Goal: Information Seeking & Learning: Learn about a topic

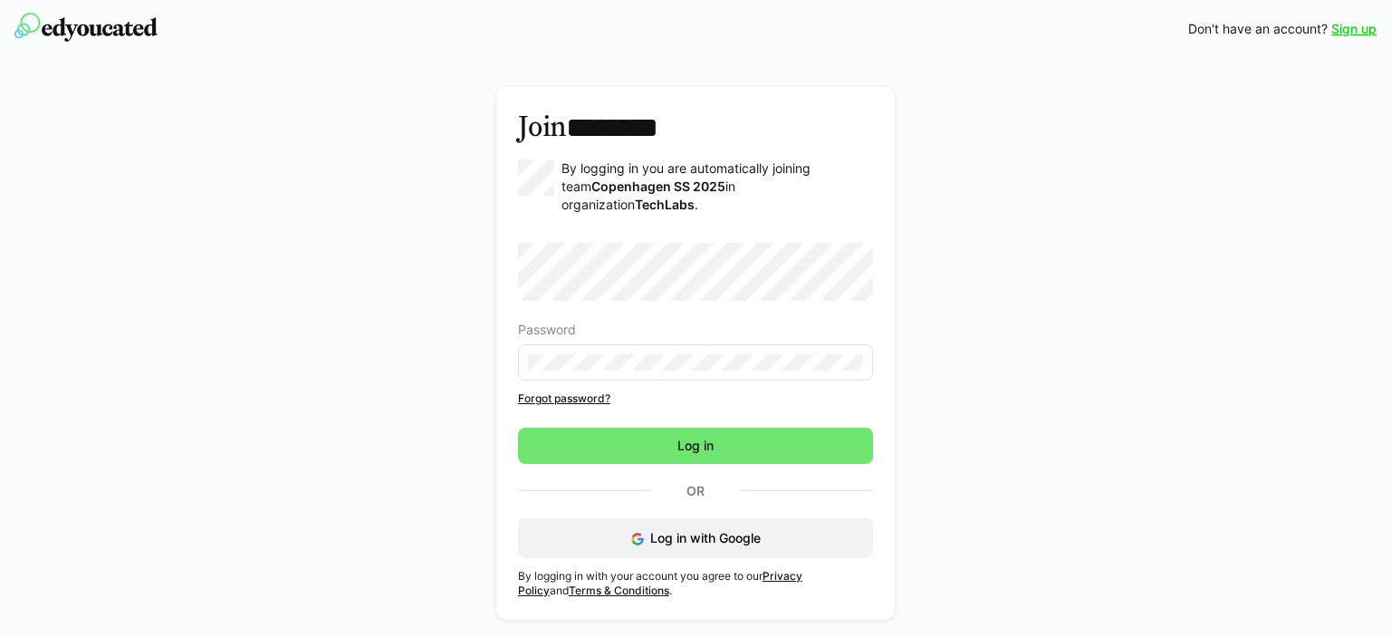
click at [692, 441] on span "Log in" at bounding box center [695, 446] width 355 height 36
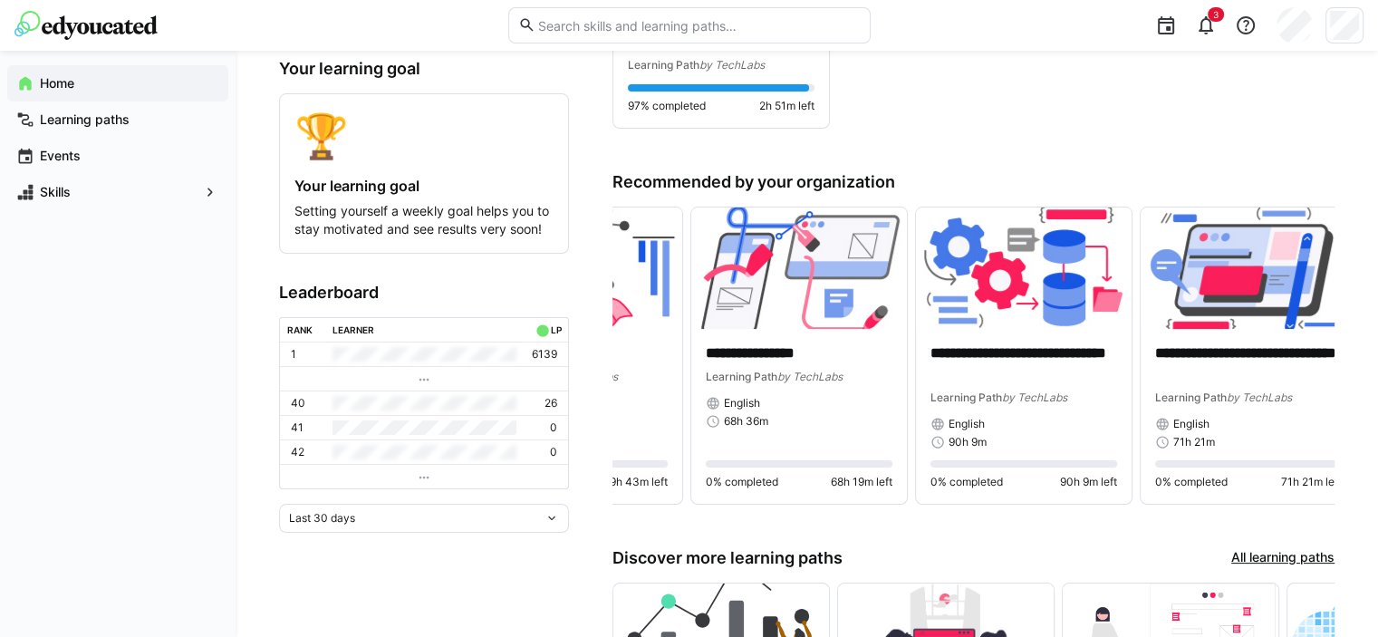
scroll to position [0, 150]
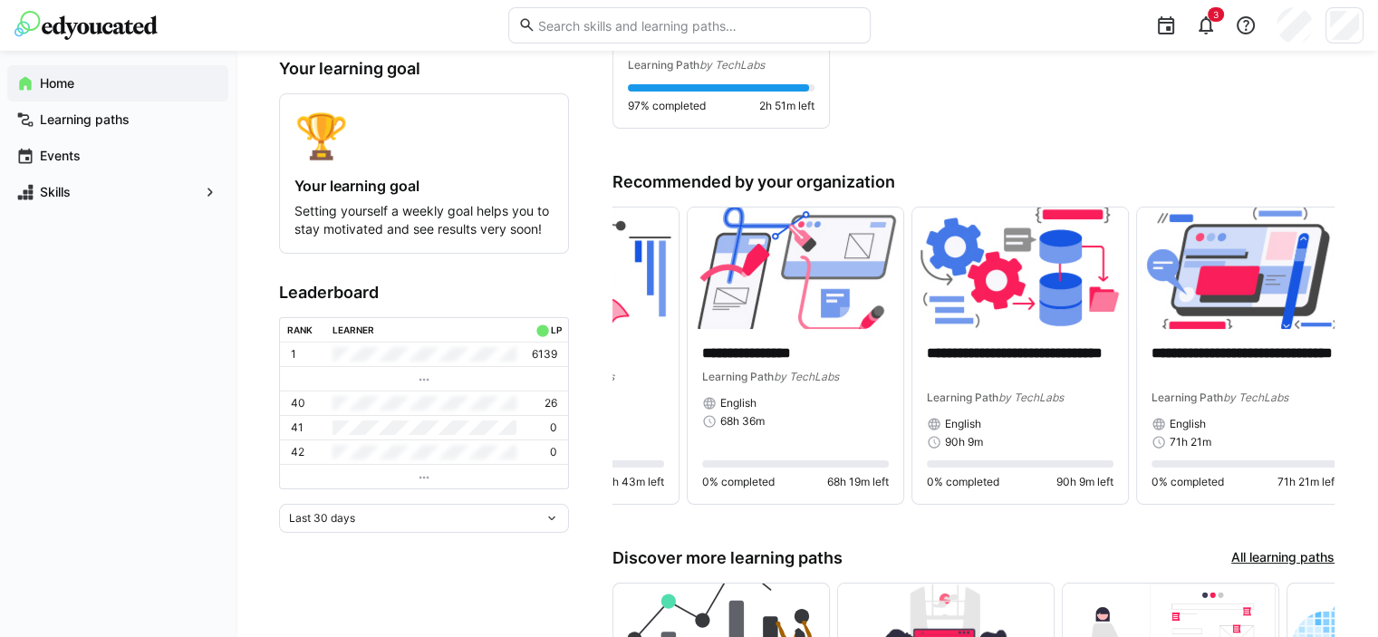
click at [1261, 360] on p "**********" at bounding box center [1244, 364] width 187 height 42
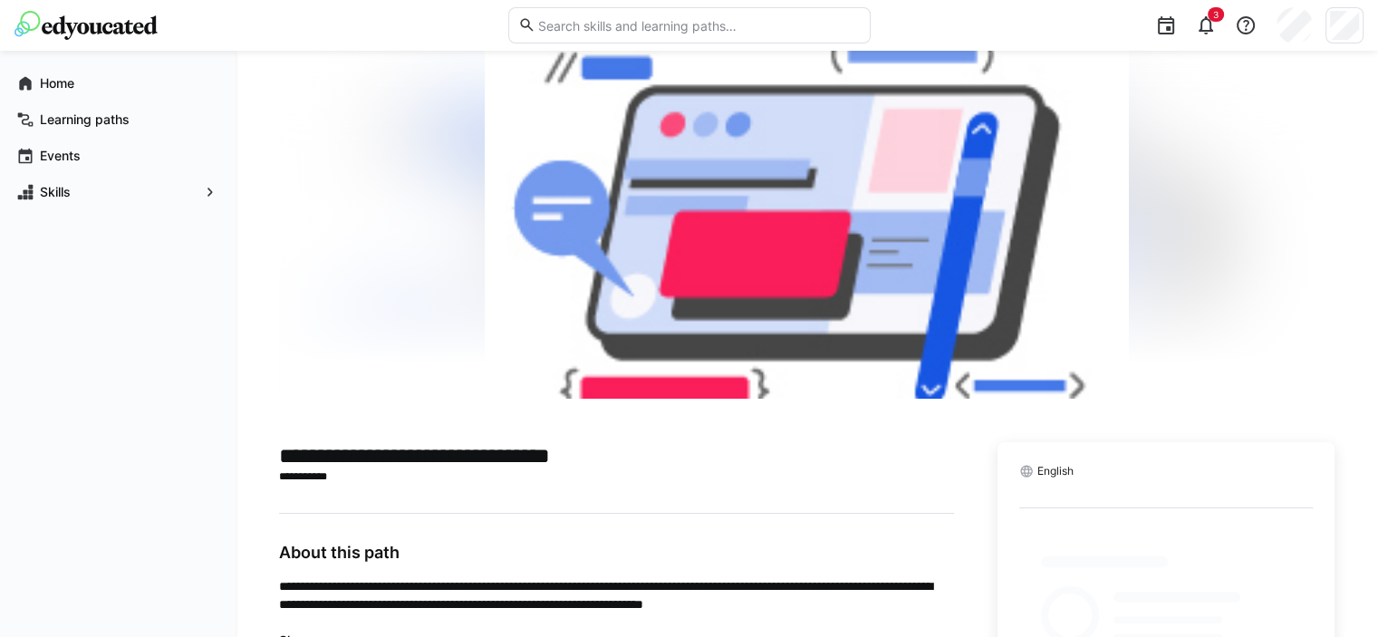
scroll to position [146, 0]
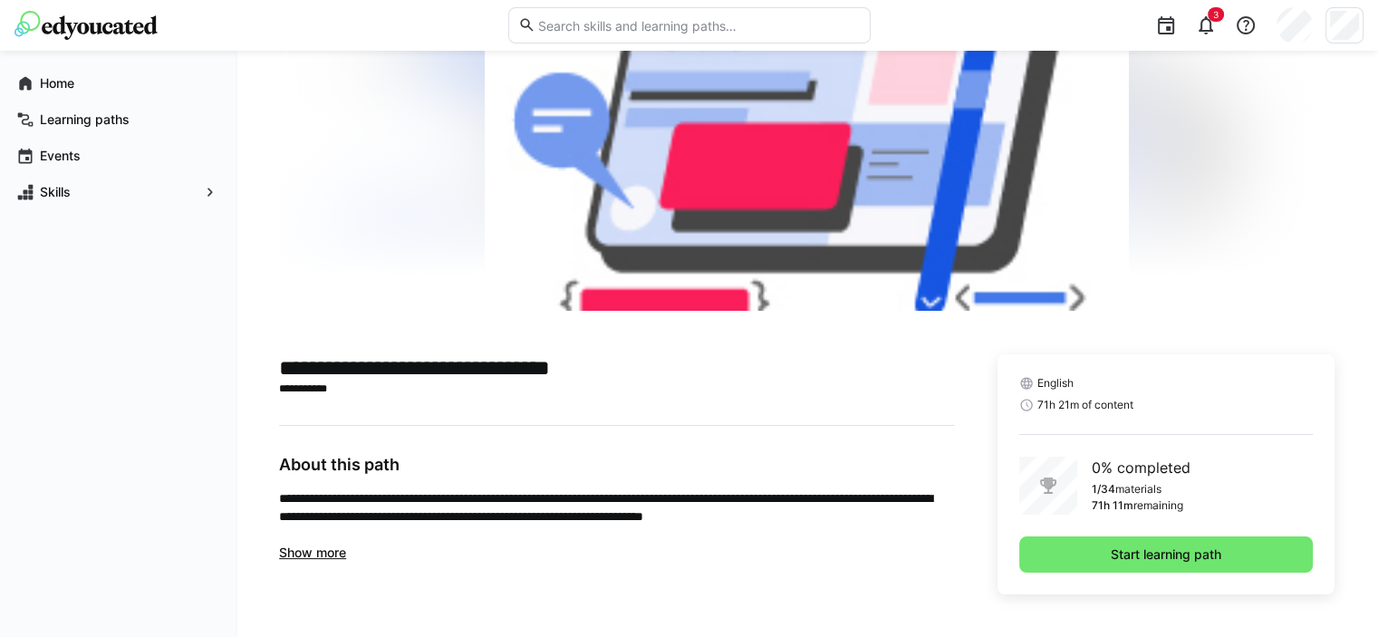
click at [1218, 547] on span "Start learning path" at bounding box center [1166, 554] width 116 height 18
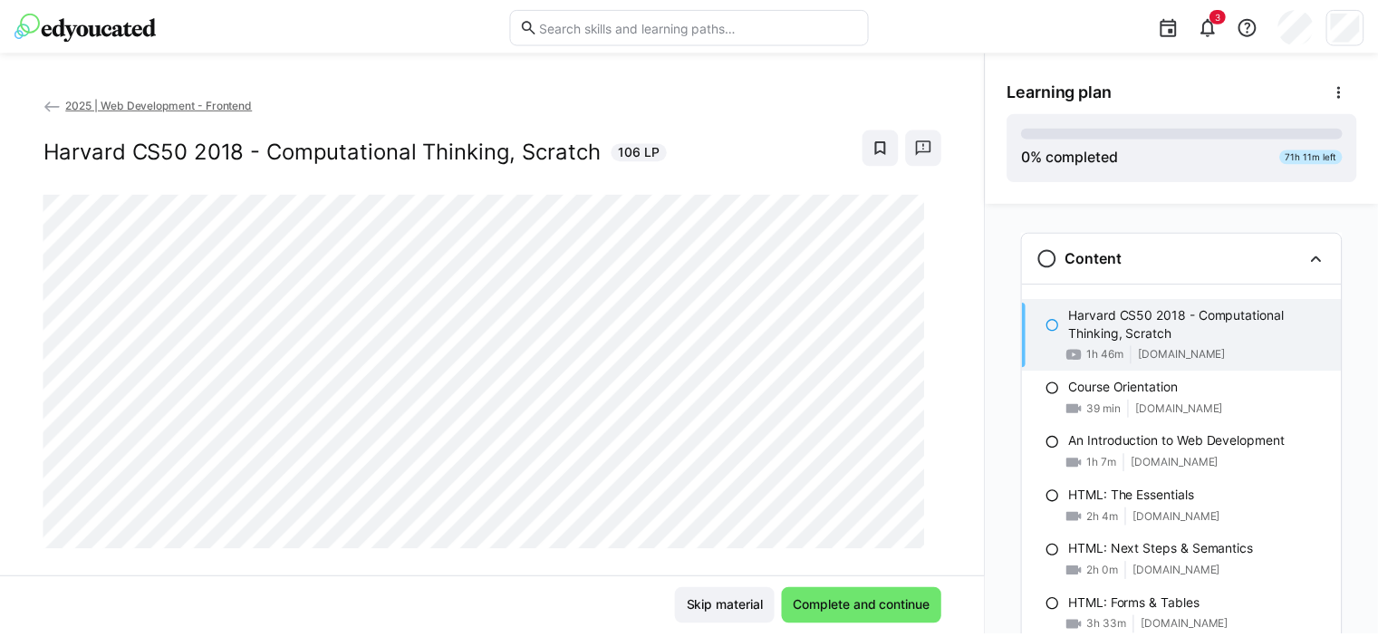
scroll to position [29, 0]
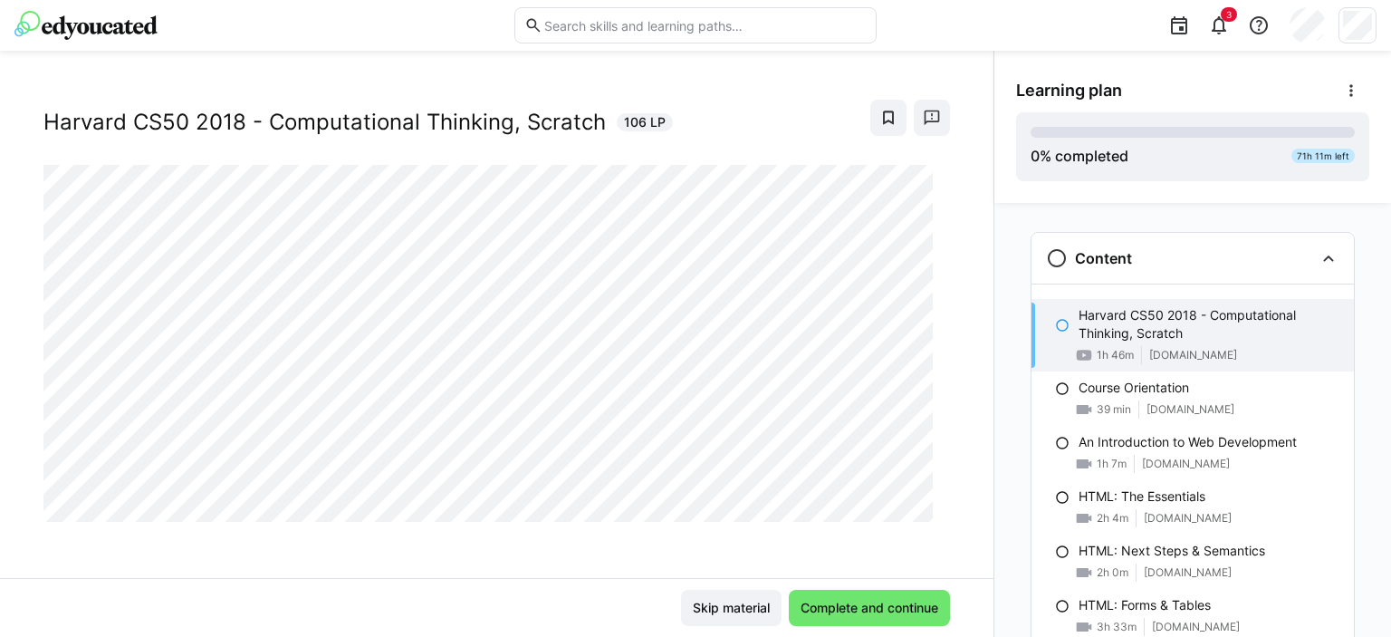
click at [1326, 261] on eds-icon at bounding box center [1329, 258] width 22 height 22
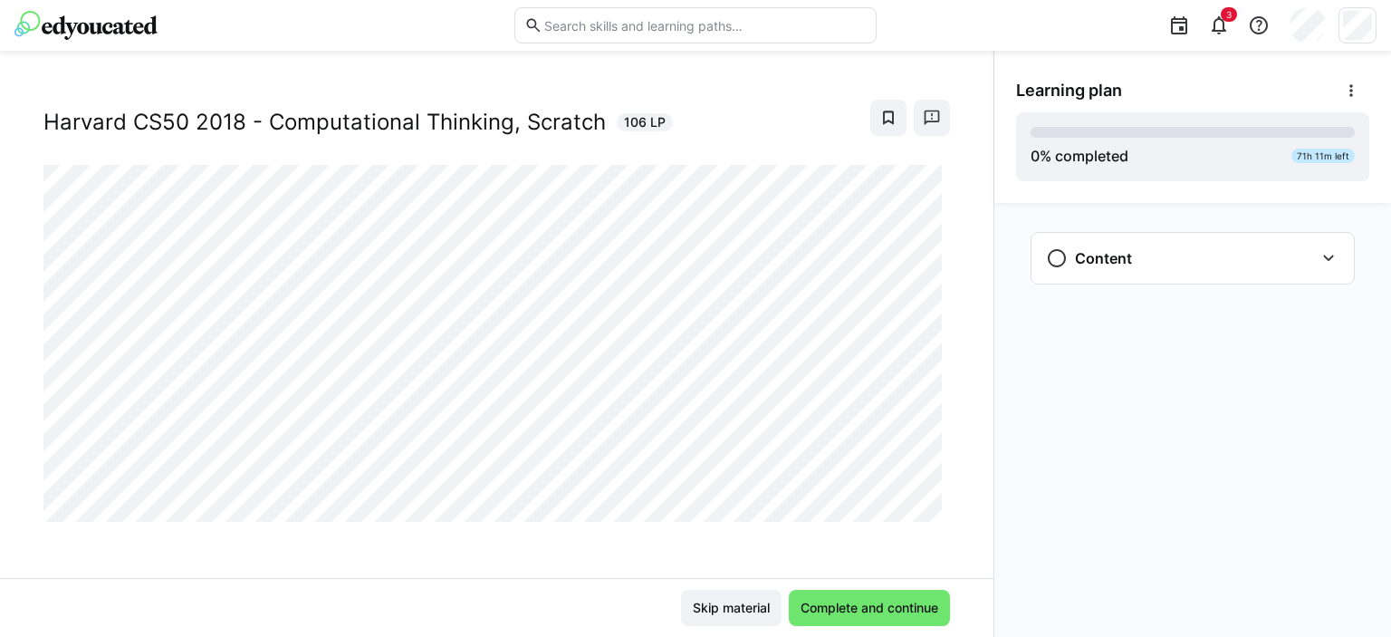
click at [1330, 254] on eds-icon at bounding box center [1329, 258] width 22 height 22
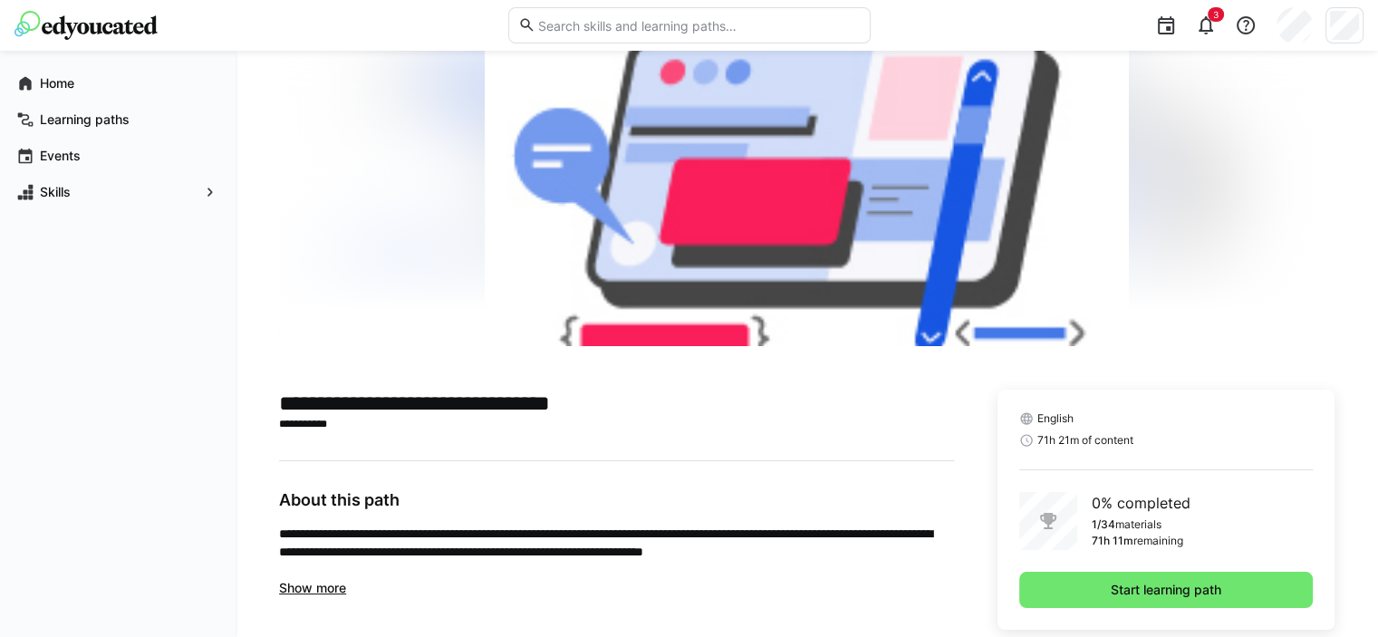
scroll to position [146, 0]
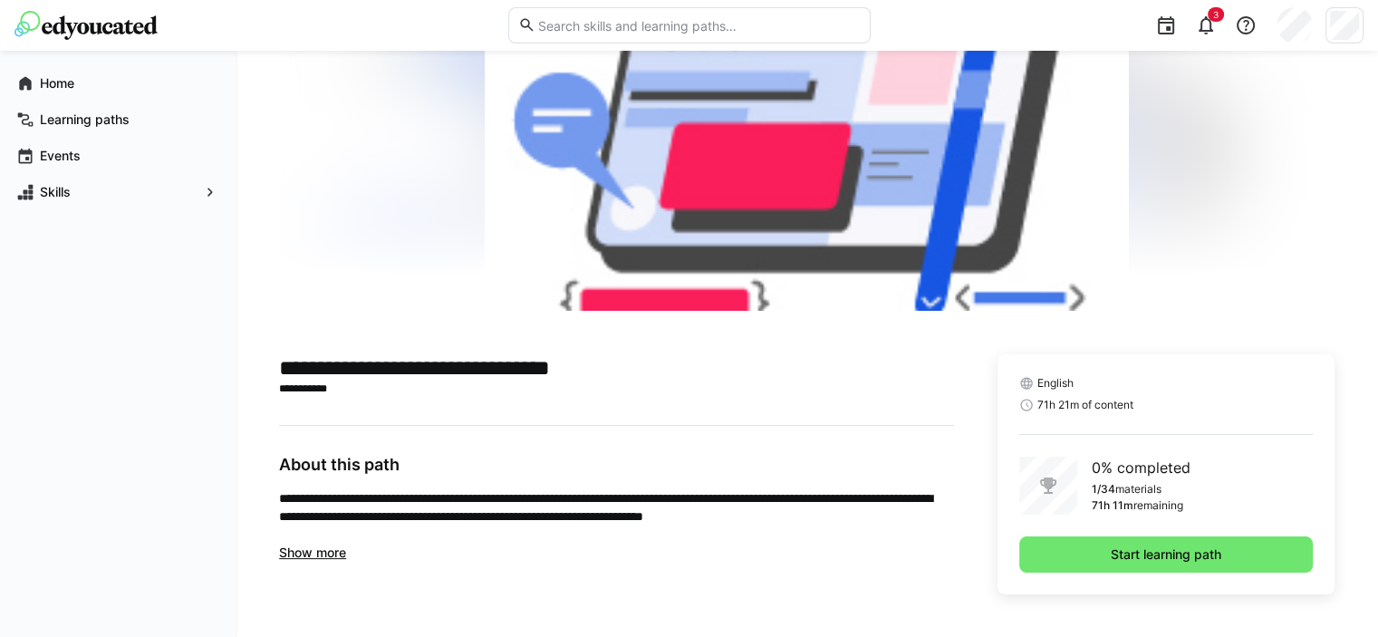
click at [345, 552] on span "Show more" at bounding box center [312, 551] width 67 height 15
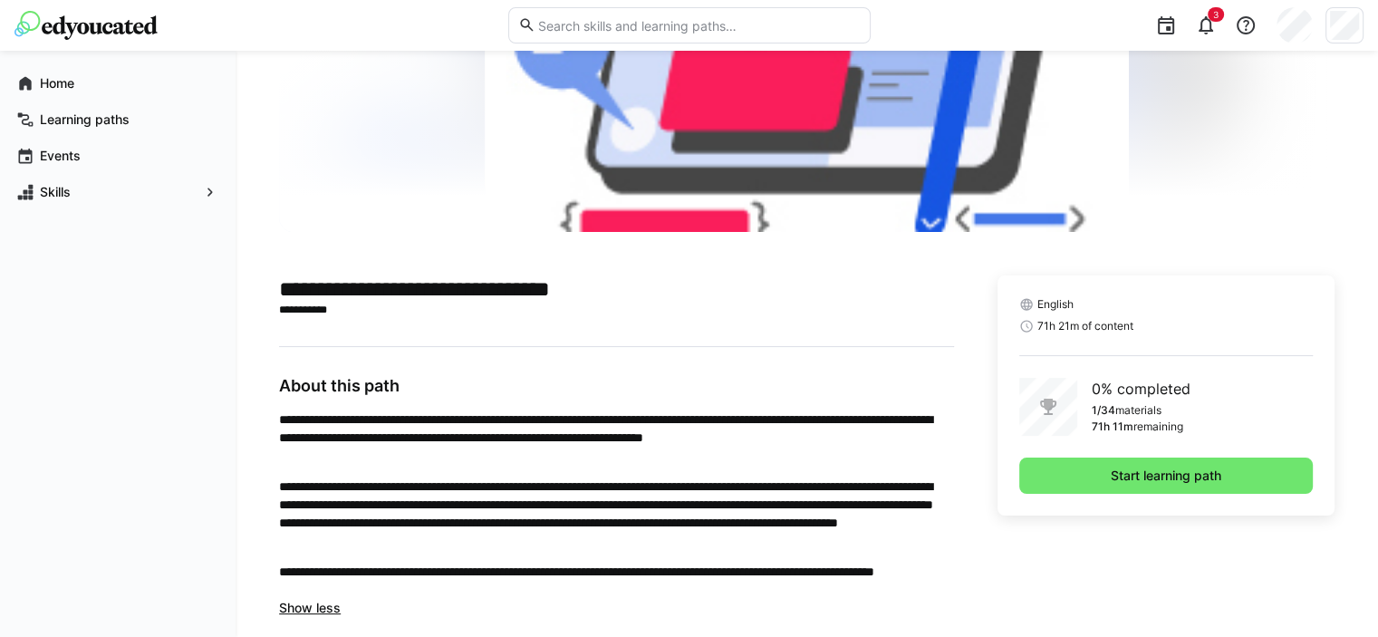
scroll to position [247, 0]
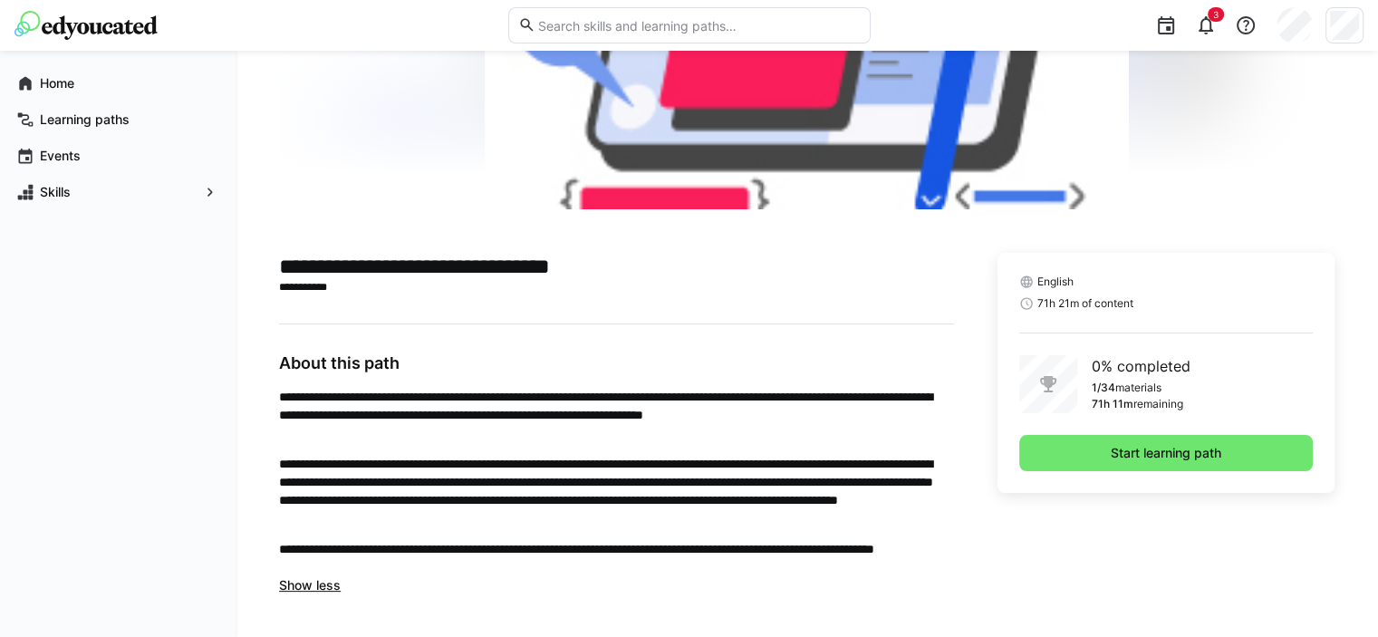
click at [1090, 449] on span "Start learning path" at bounding box center [1166, 453] width 294 height 36
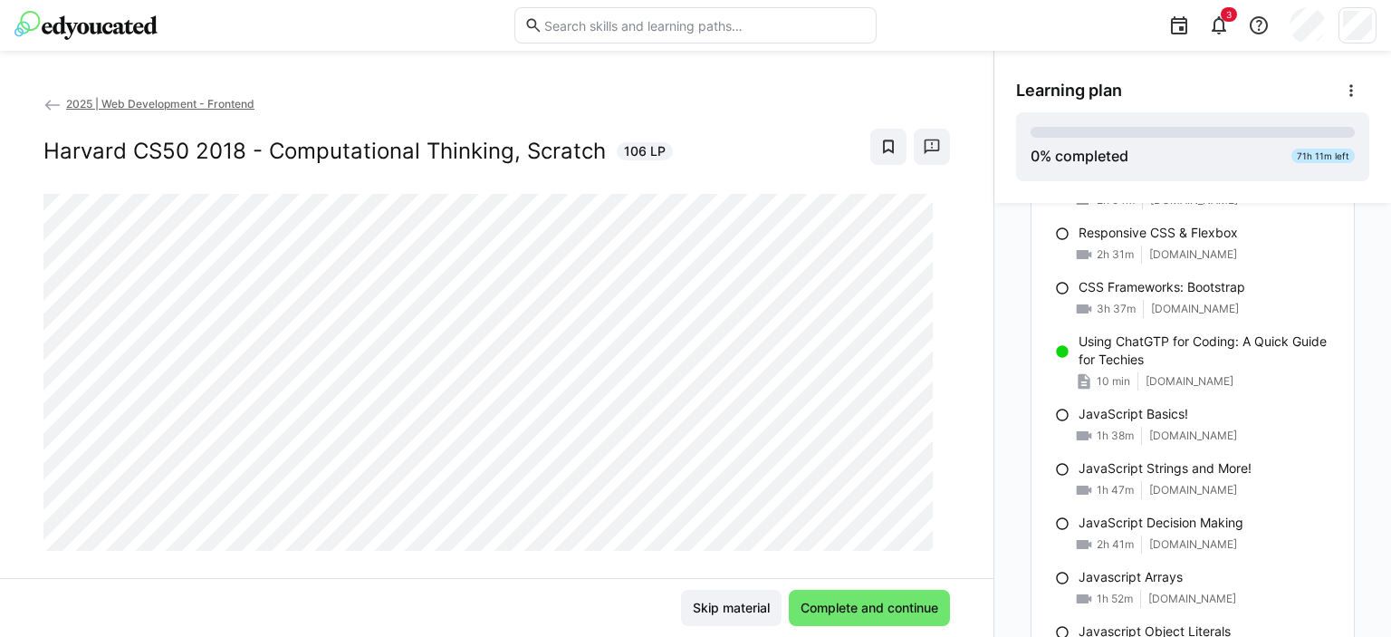
click at [1285, 467] on div "JavaScript Strings and More!" at bounding box center [1209, 468] width 261 height 18
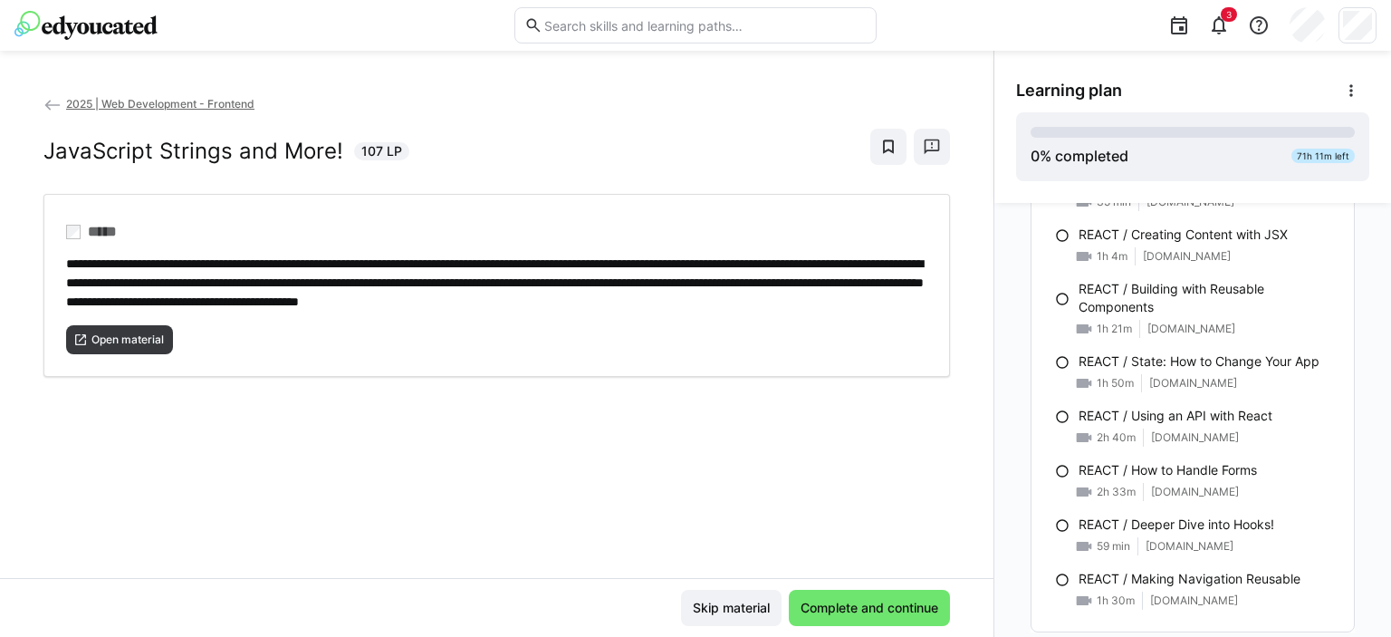
scroll to position [1653, 0]
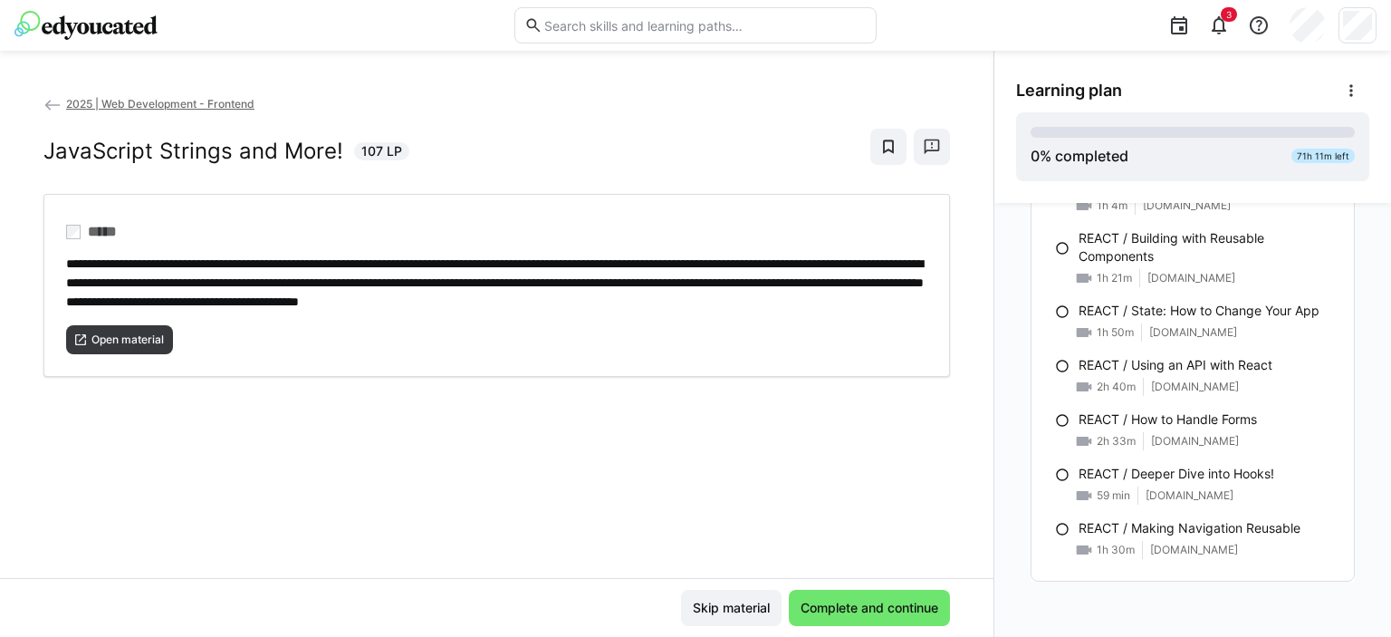
click at [1198, 528] on p "REACT / Making Navigation Reusable" at bounding box center [1190, 528] width 222 height 18
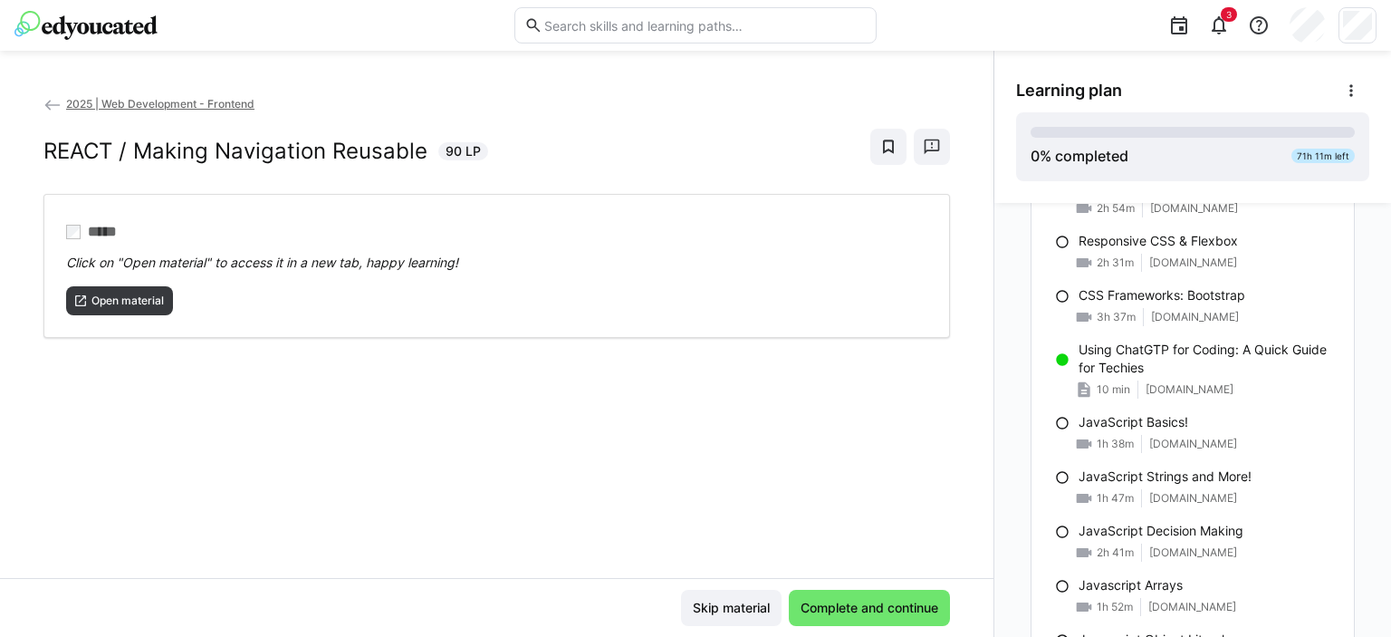
scroll to position [639, 0]
click at [1262, 378] on div "10 min [DOMAIN_NAME]" at bounding box center [1209, 387] width 261 height 18
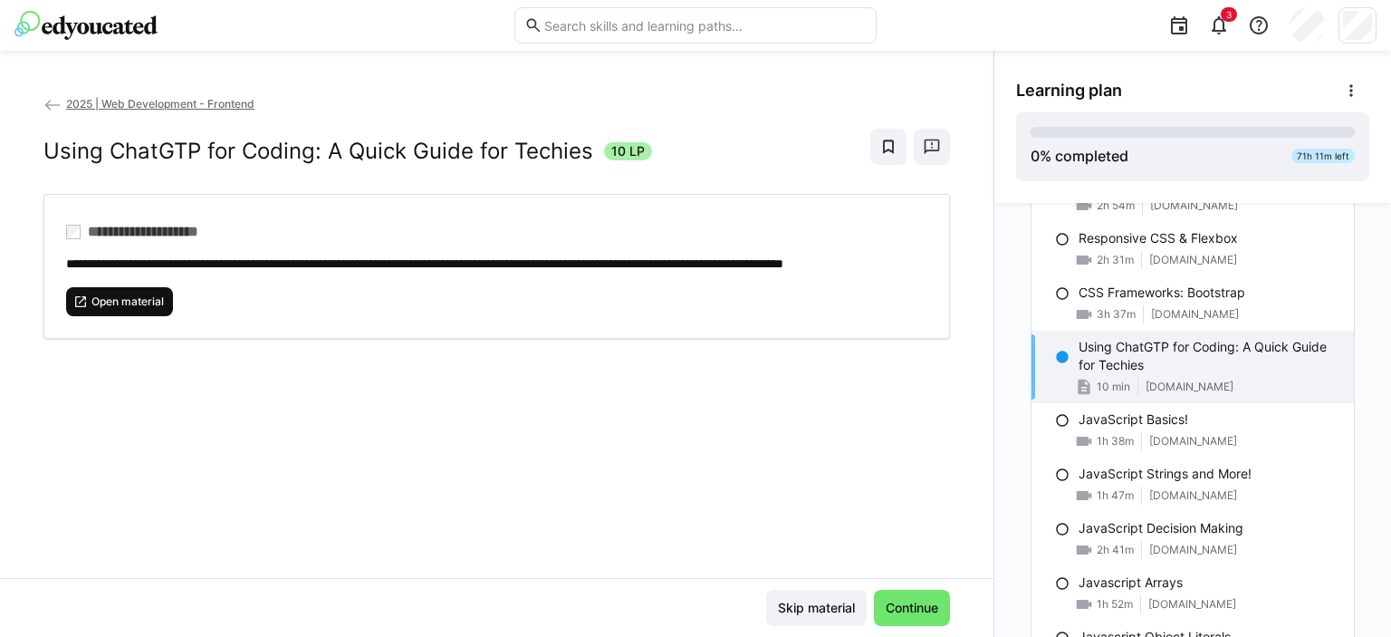
click at [156, 309] on span "Open material" at bounding box center [128, 301] width 76 height 14
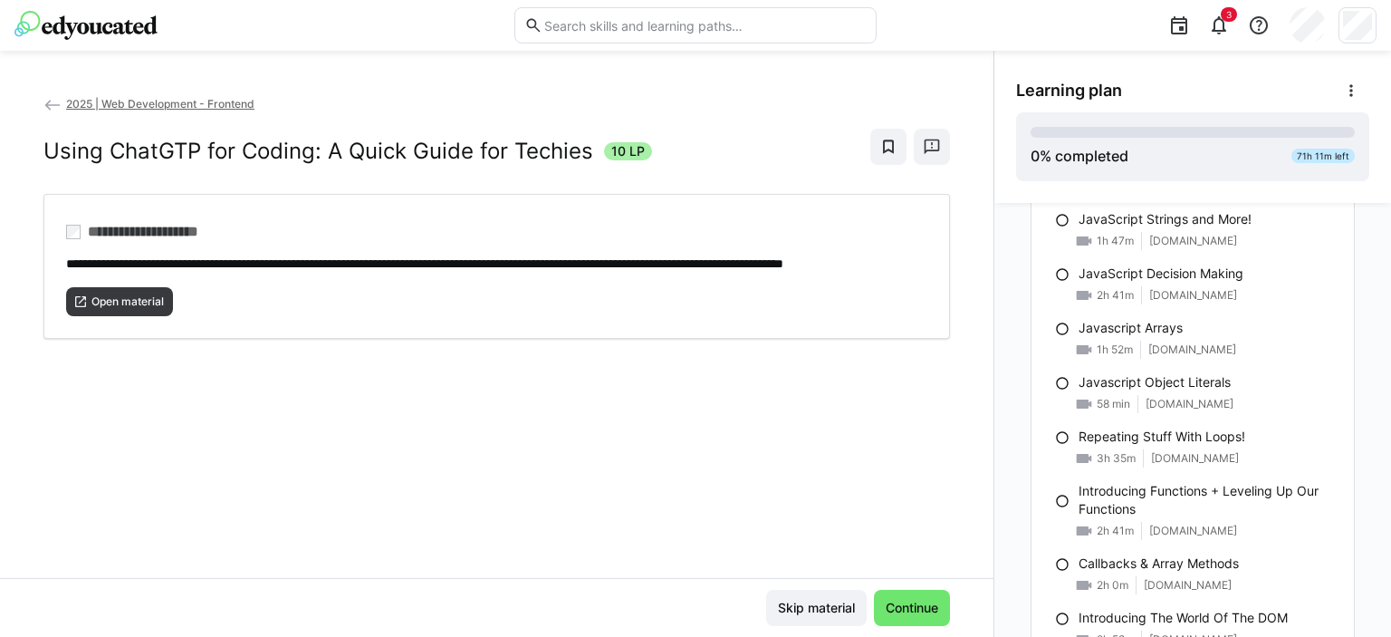
scroll to position [896, 0]
drag, startPoint x: 1391, startPoint y: 423, endPoint x: 1391, endPoint y: 440, distance: 17.2
click at [1391, 440] on div "Content Harvard CS50 2018 - Computational Thinking, Scratch 1h 46m [DOMAIN_NAME…" at bounding box center [1193, 420] width 397 height 434
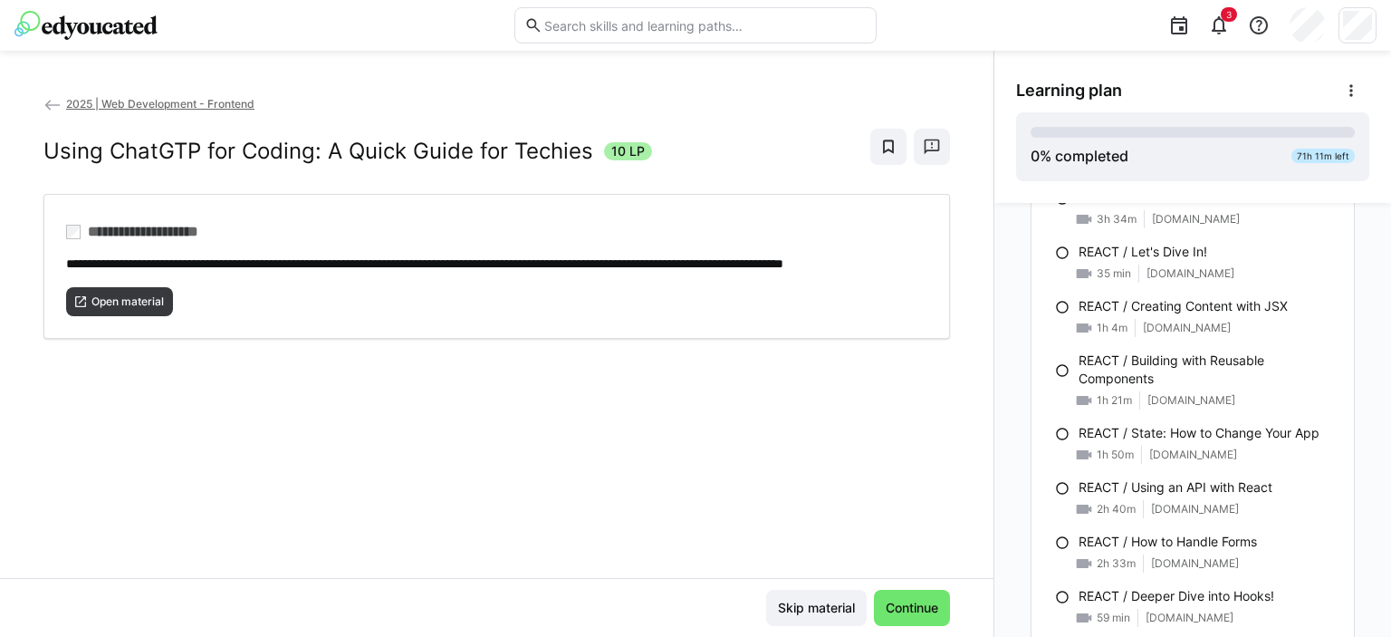
scroll to position [1535, 0]
